Goal: Information Seeking & Learning: Find specific fact

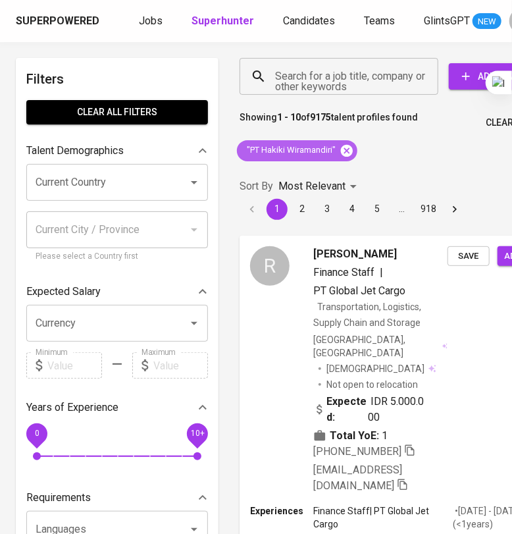
click at [348, 154] on icon at bounding box center [347, 150] width 12 height 12
click at [348, 167] on div "Sort By Most Relevant MOST_RELEVANT 1 2 3 4 5 … 918" at bounding box center [405, 197] width 346 height 61
click at [326, 78] on input "Search for a job title, company or other keywords" at bounding box center [342, 76] width 141 height 25
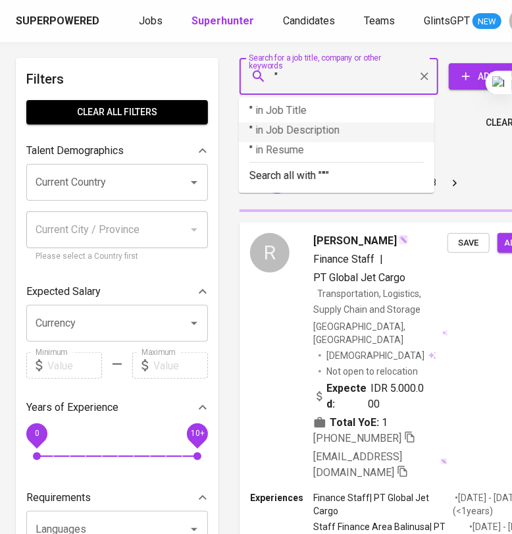
paste input "[PERSON_NAME]"
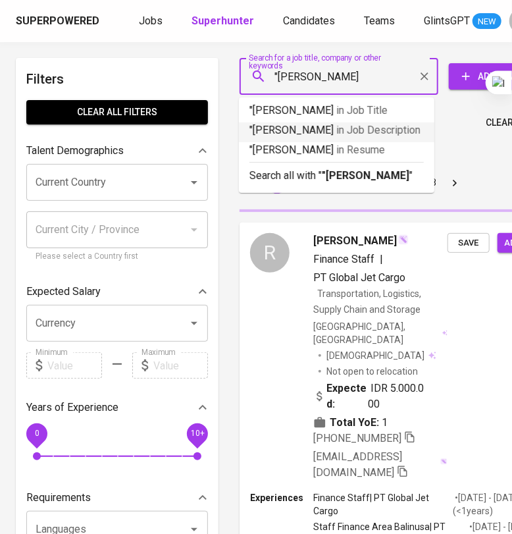
type input ""[PERSON_NAME]""
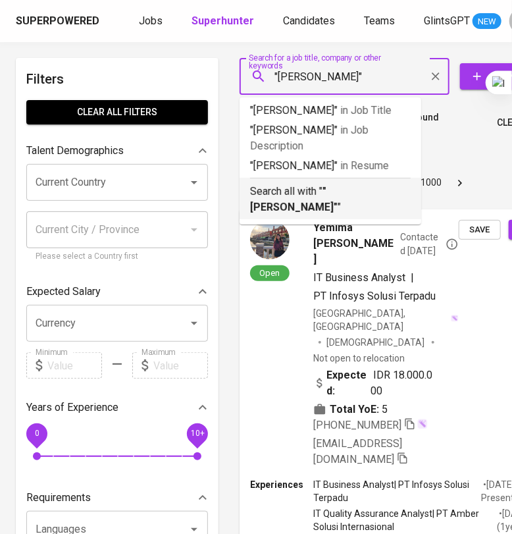
click at [338, 189] on b ""[PERSON_NAME]"" at bounding box center [294, 199] width 88 height 28
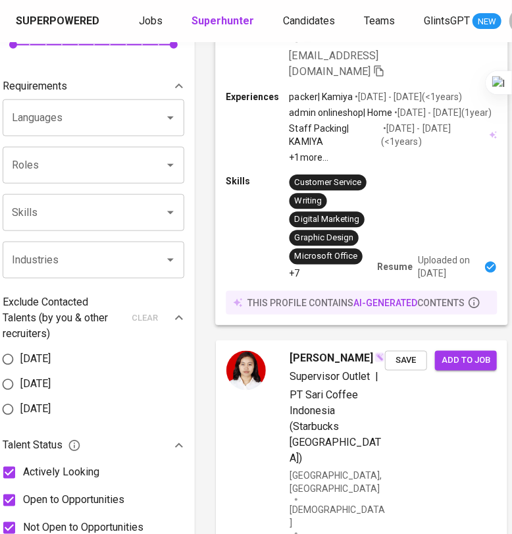
scroll to position [0, 24]
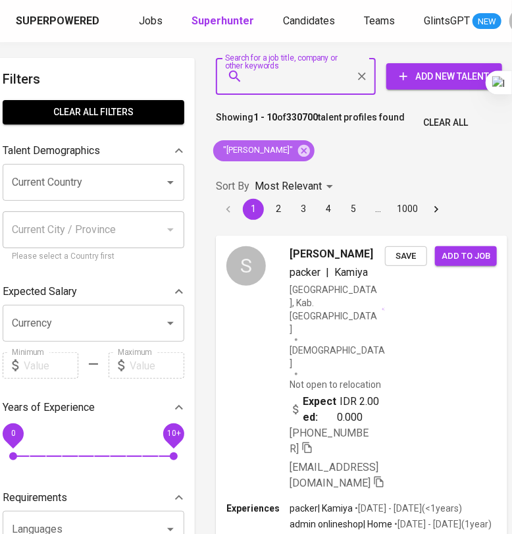
drag, startPoint x: 317, startPoint y: 146, endPoint x: 287, endPoint y: 80, distance: 73.1
click at [310, 146] on icon at bounding box center [304, 150] width 12 height 12
click at [292, 75] on input "Search for a job title, company or other keywords" at bounding box center [299, 76] width 102 height 25
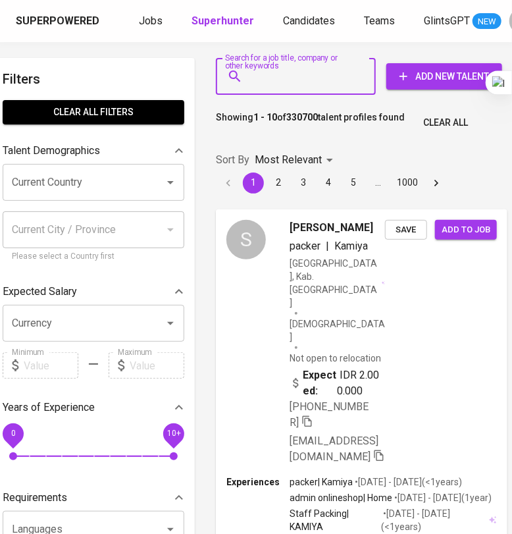
paste input "[EMAIL_ADDRESS][DOMAIN_NAME]"
type input "[EMAIL_ADDRESS][DOMAIN_NAME]"
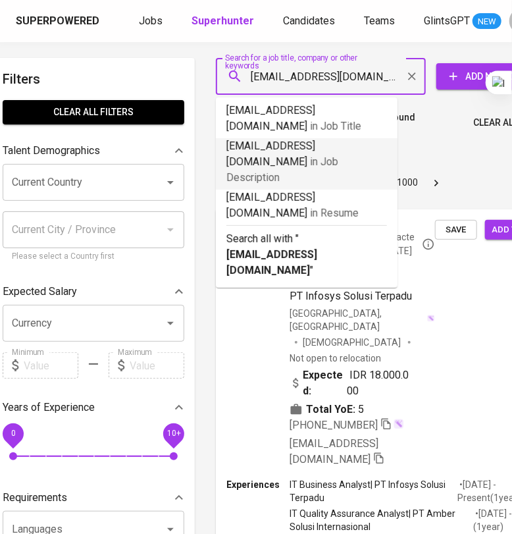
scroll to position [0, 23]
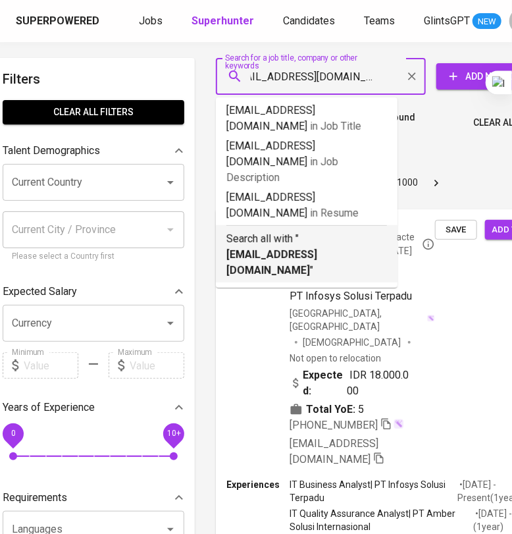
click at [328, 231] on p "Search all with " [EMAIL_ADDRESS][DOMAIN_NAME] "" at bounding box center [306, 254] width 161 height 47
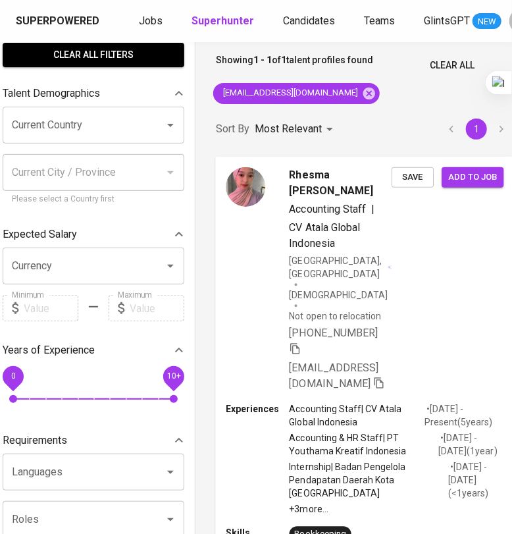
scroll to position [82, 24]
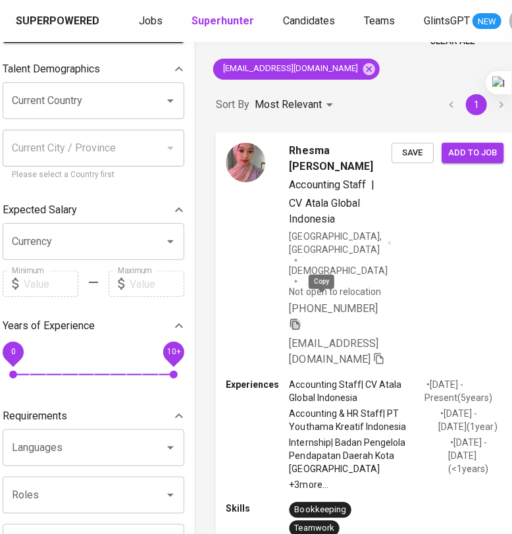
click at [302, 318] on icon "button" at bounding box center [296, 324] width 12 height 12
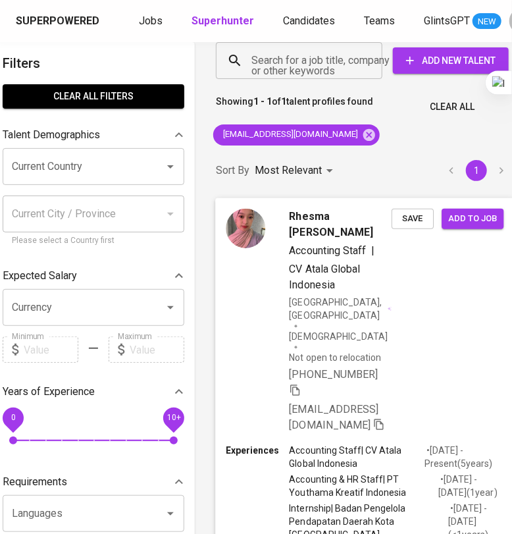
scroll to position [0, 24]
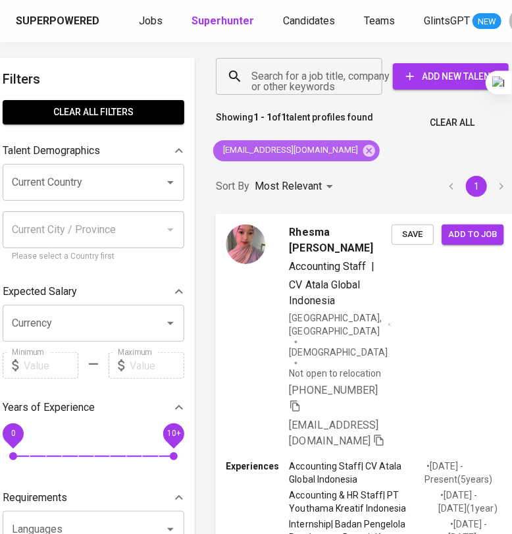
drag, startPoint x: 355, startPoint y: 151, endPoint x: 324, endPoint y: 96, distance: 62.8
click at [362, 151] on icon at bounding box center [369, 151] width 14 height 14
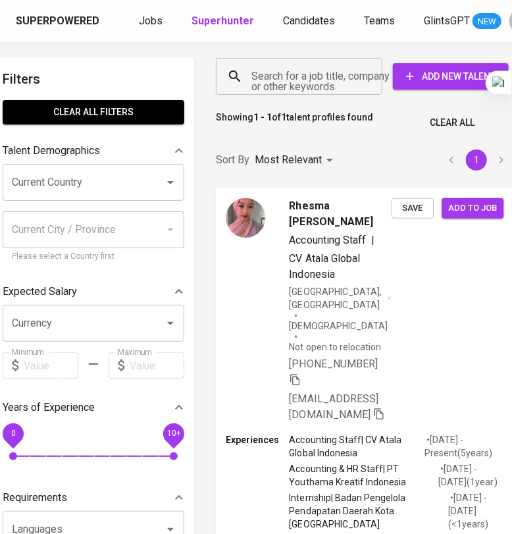
click at [317, 68] on input "Search for a job title, company or other keywords" at bounding box center [302, 76] width 109 height 25
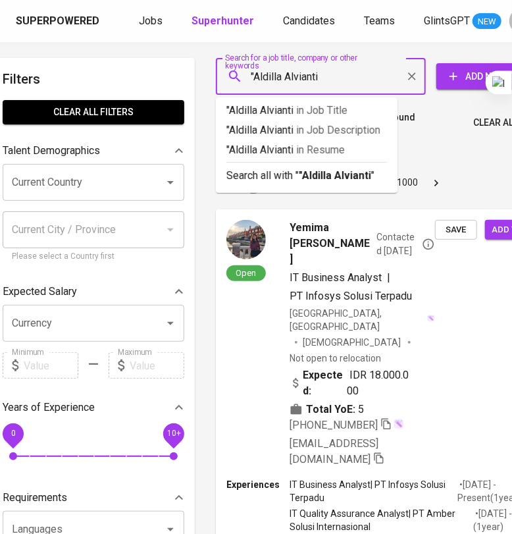
type input ""Aldilla Alvianti""
click at [306, 179] on b ""Aldilla Alvianti"" at bounding box center [337, 175] width 76 height 13
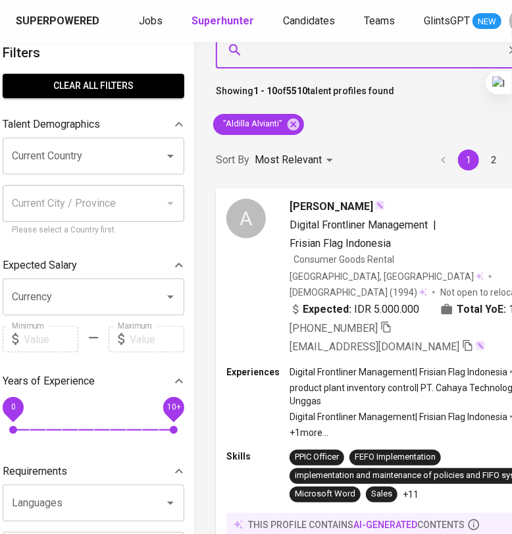
scroll to position [0, 24]
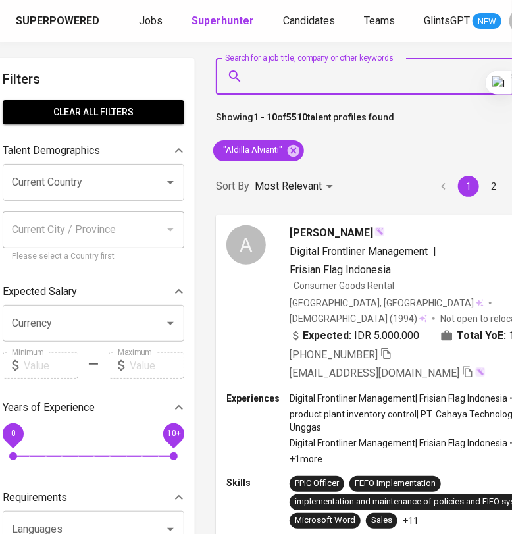
click at [301, 76] on input "Search for a job title, company or other keywords" at bounding box center [374, 76] width 253 height 25
click at [290, 146] on icon at bounding box center [294, 150] width 12 height 12
click at [286, 77] on input "Search for a job title, company or other keywords" at bounding box center [374, 76] width 253 height 25
click at [310, 74] on input "Search for a job title, company or other keywords" at bounding box center [374, 76] width 253 height 25
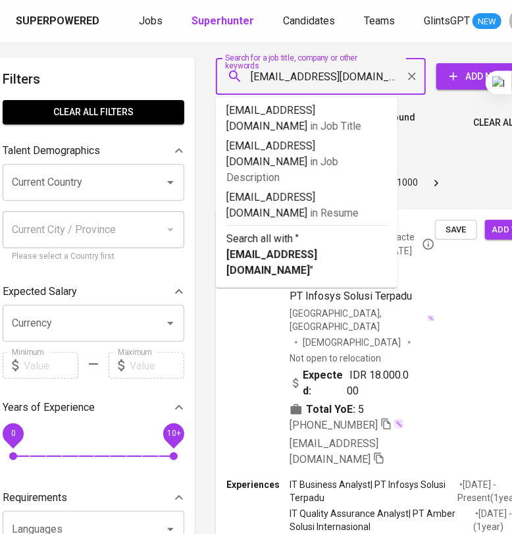
type input "adillalvianti@gmail.com"
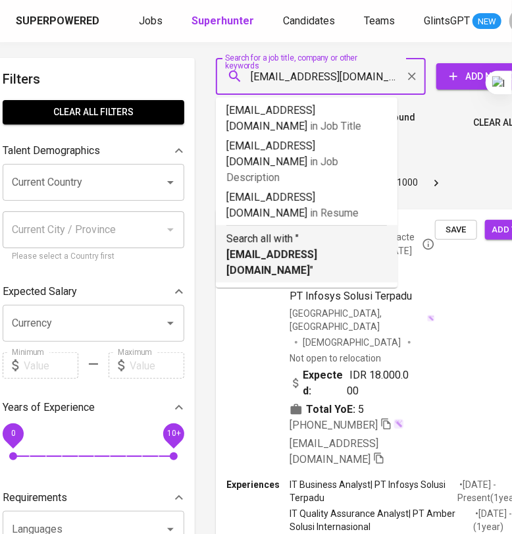
click at [345, 231] on p "Search all with " adillalvianti@gmail.com "" at bounding box center [306, 254] width 161 height 47
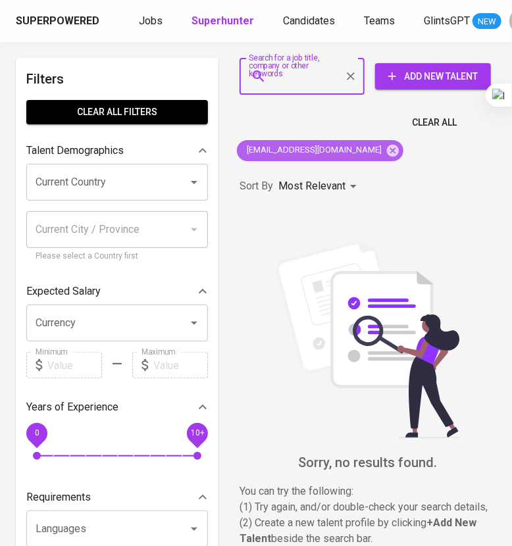
drag, startPoint x: 352, startPoint y: 147, endPoint x: 315, endPoint y: 85, distance: 72.6
click at [387, 147] on icon at bounding box center [393, 150] width 12 height 12
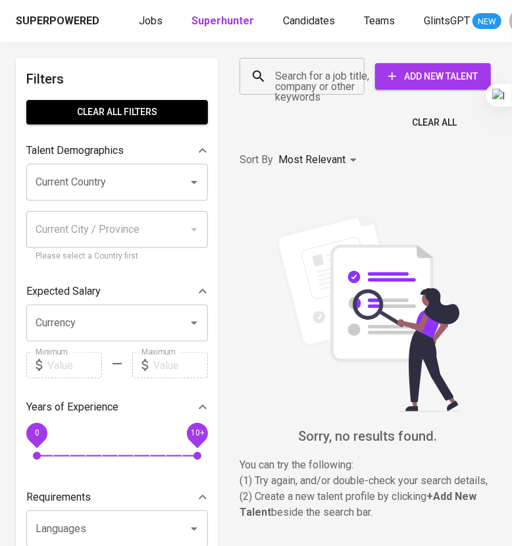
click at [309, 69] on input "Search for a job title, company or other keywords" at bounding box center [305, 76] width 67 height 25
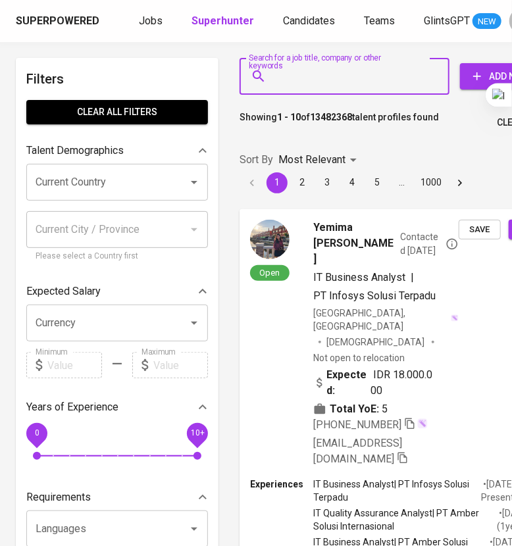
click at [309, 74] on input "Search for a job title, company or other keywords" at bounding box center [348, 76] width 152 height 25
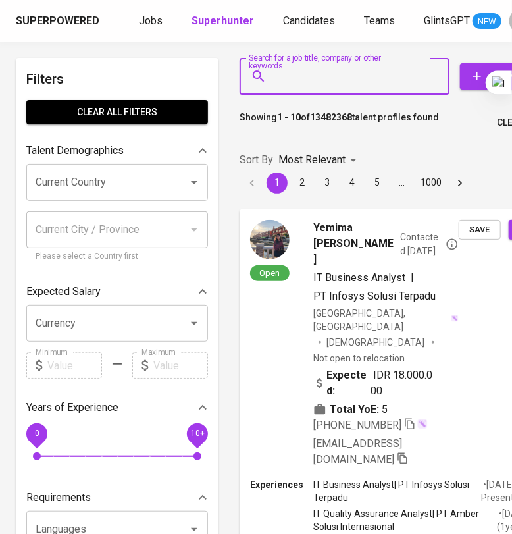
paste input "difafitalokalya01@gmail.com"
type input "difafitalokalya01@gmail.com"
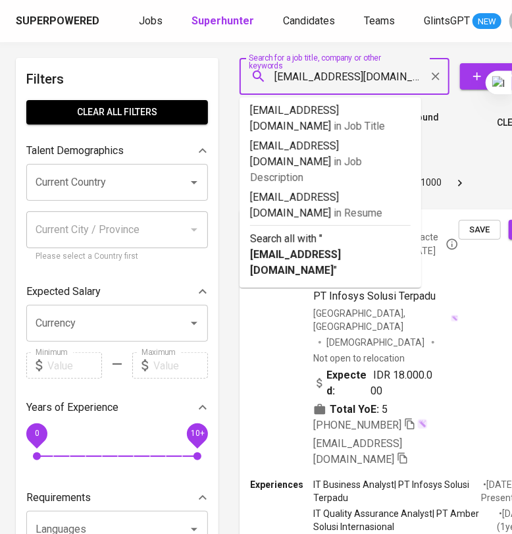
scroll to position [0, 18]
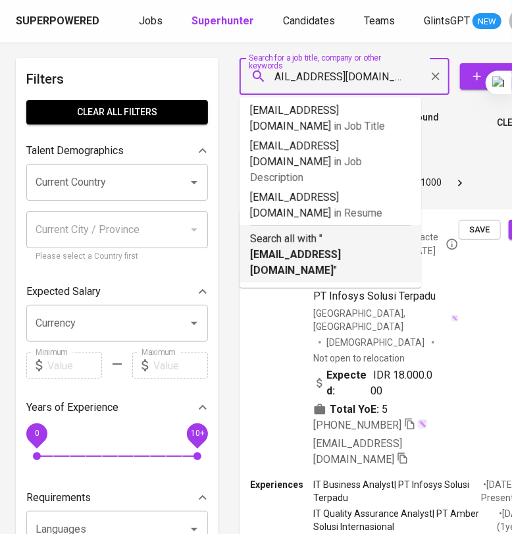
click at [357, 231] on p "Search all with " difafitalokalya01@gmail.com "" at bounding box center [330, 254] width 161 height 47
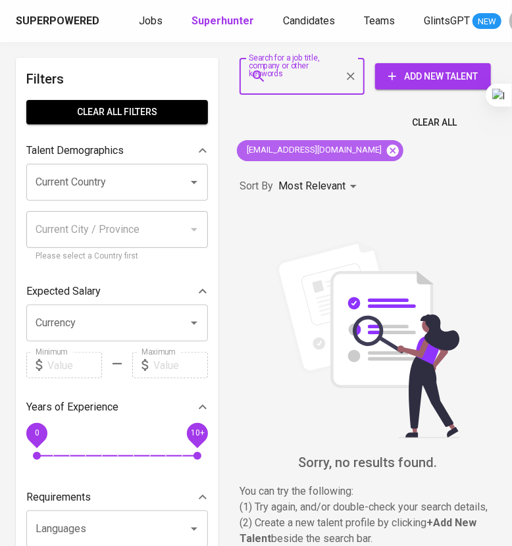
click at [386, 155] on icon at bounding box center [393, 151] width 14 height 14
